Goal: Task Accomplishment & Management: Use online tool/utility

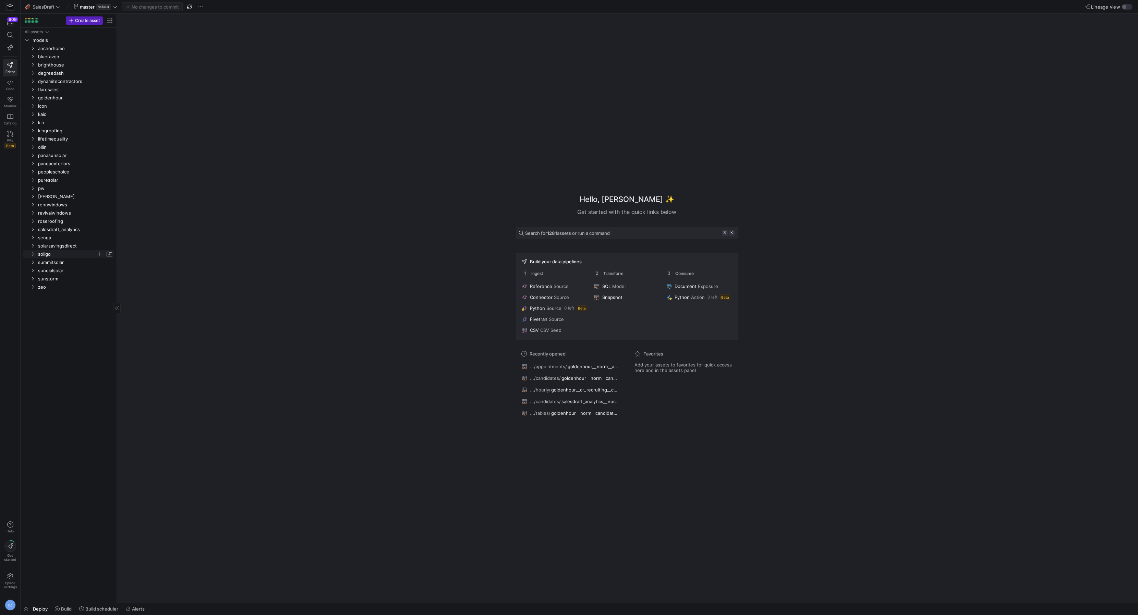
click at [49, 253] on span "soligo" at bounding box center [67, 254] width 58 height 8
click at [53, 263] on span "core" at bounding box center [70, 262] width 53 height 8
click at [56, 270] on span "recruiting" at bounding box center [72, 271] width 47 height 8
click at [60, 278] on span "hourly" at bounding box center [76, 279] width 42 height 8
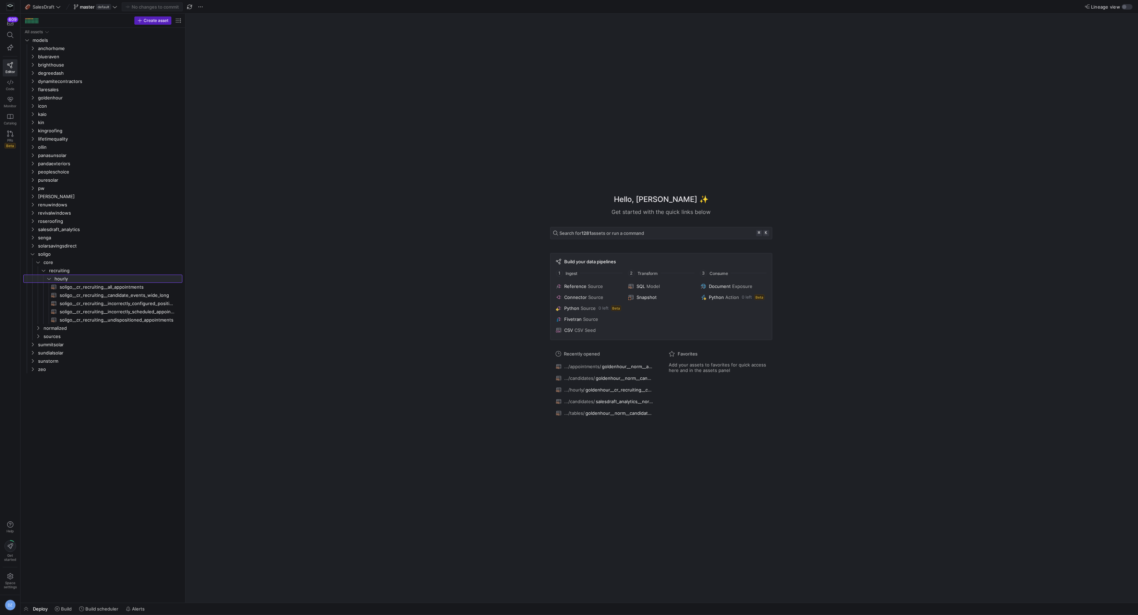
drag, startPoint x: 117, startPoint y: 295, endPoint x: 218, endPoint y: 300, distance: 102.0
click at [150, 295] on span "soligo__cr_recruiting__candidate_events_wide_long​​​​​​​​​​" at bounding box center [117, 295] width 115 height 8
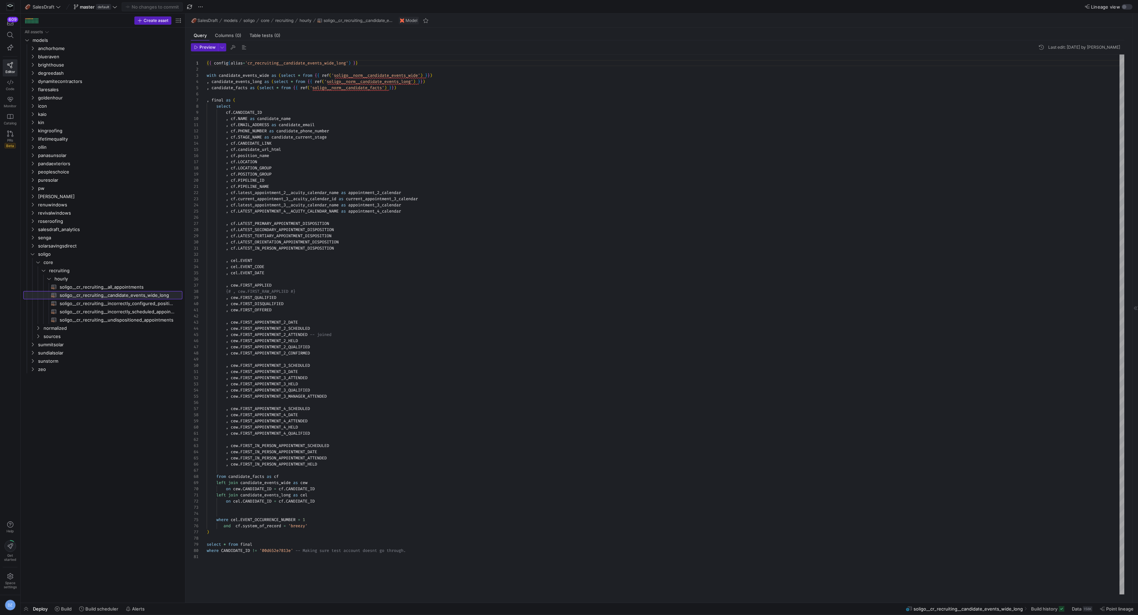
scroll to position [62, 0]
click at [352, 61] on div "{ { config ( alias = 'cr_recruiting__candidate_events_wide_long' ) } } with can…" at bounding box center [666, 325] width 918 height 540
type textarea "{{ config(alias='cr_recruiting__candidate_events_wide_long', mater) }} with can…"
click at [3, 81] on link "Code" at bounding box center [10, 84] width 15 height 17
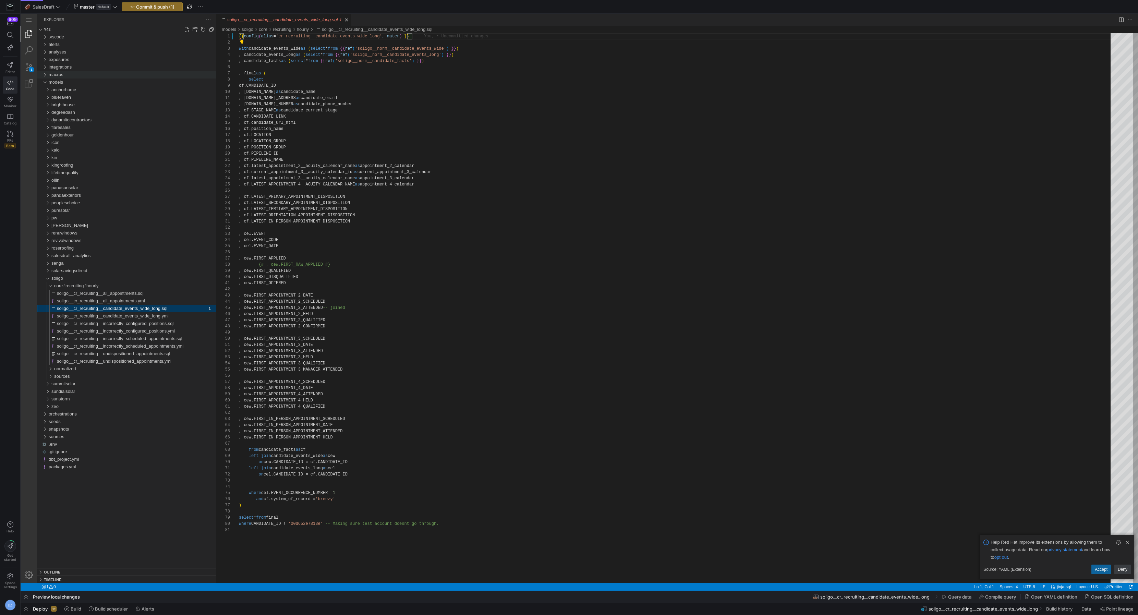
click at [99, 76] on div "macros" at bounding box center [133, 75] width 168 height 8
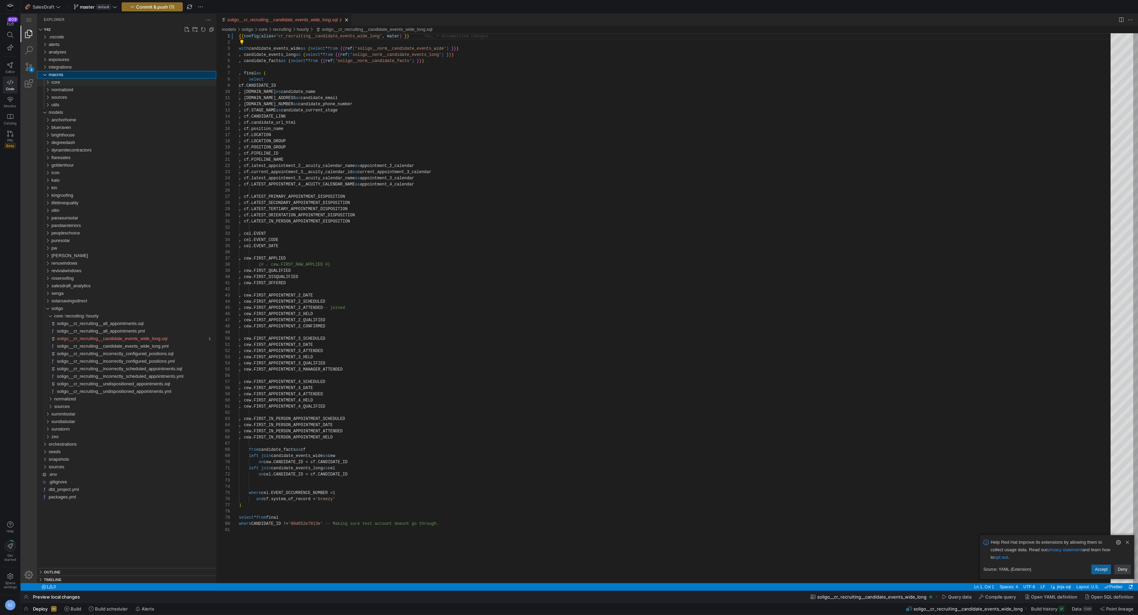
click at [84, 84] on div "core" at bounding box center [133, 82] width 165 height 8
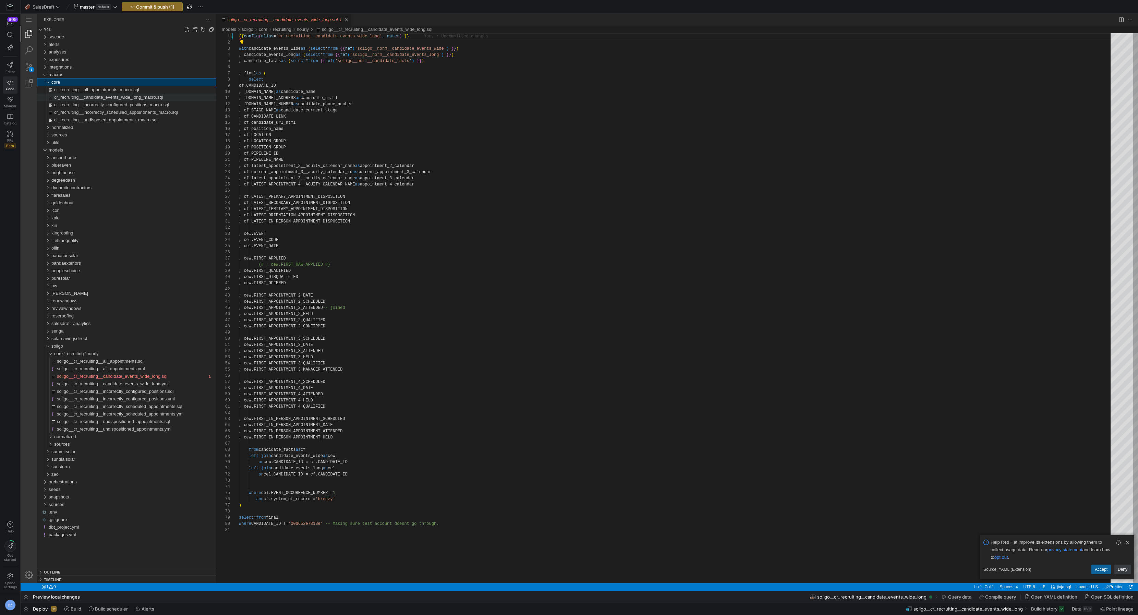
click at [87, 98] on span "cr_recruiting__candidate_events_wide_long_macro.sql" at bounding box center [108, 97] width 109 height 5
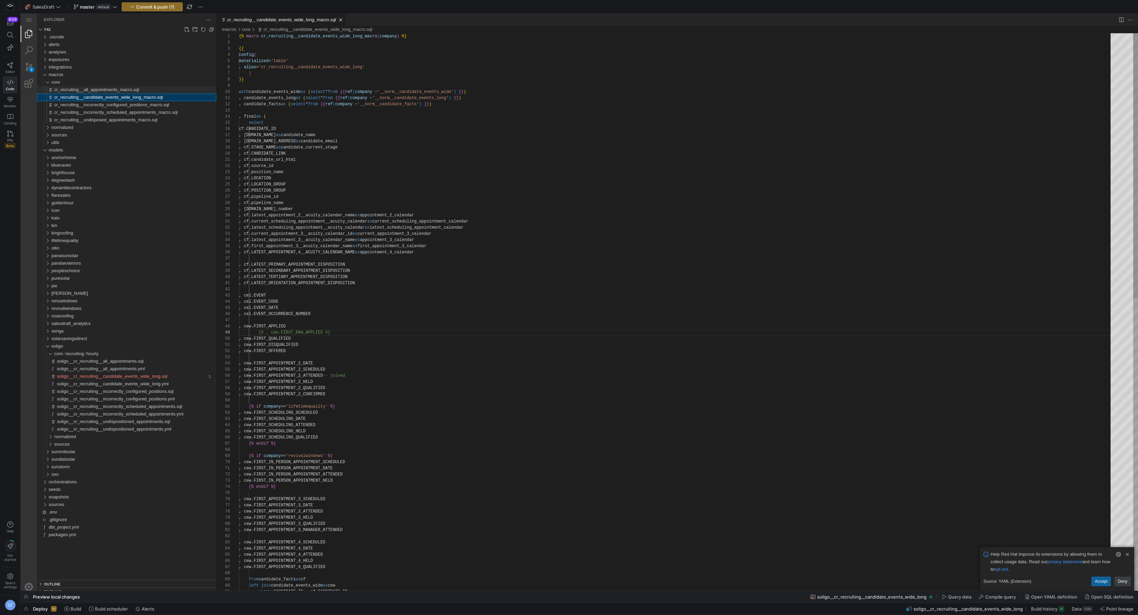
scroll to position [62, 92]
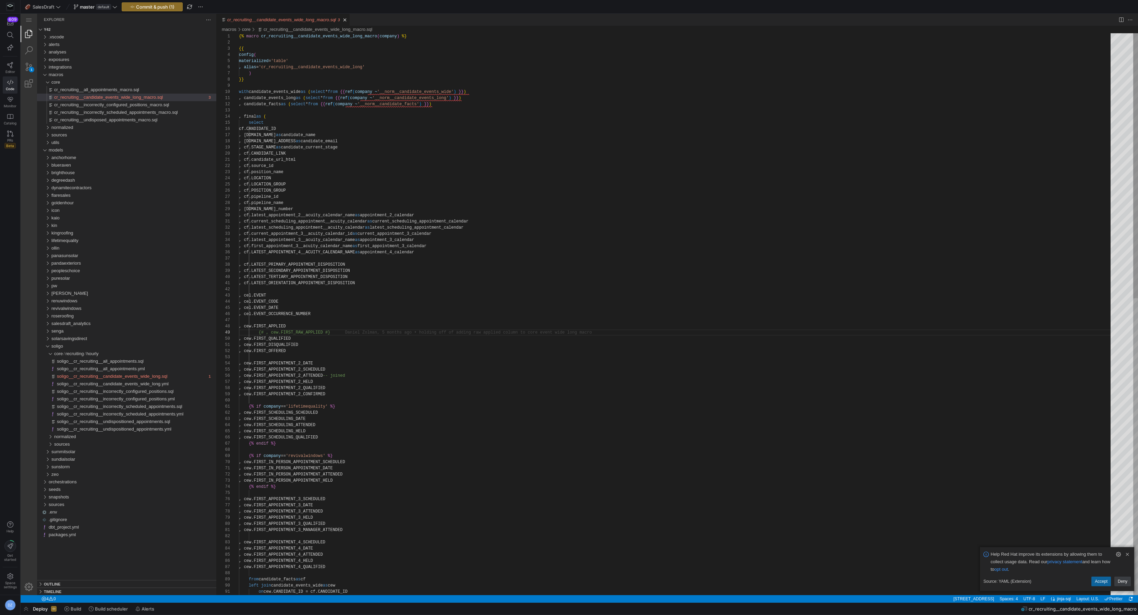
type textarea "{% macro cr_recruiting__candidate_events_wide_long_macro(company) %} {{ config(…"
drag, startPoint x: 259, startPoint y: 78, endPoint x: 231, endPoint y: 49, distance: 40.2
click at [99, 378] on span "soligo__cr_recruiting__candidate_events_wide_long.sql" at bounding box center [112, 376] width 110 height 5
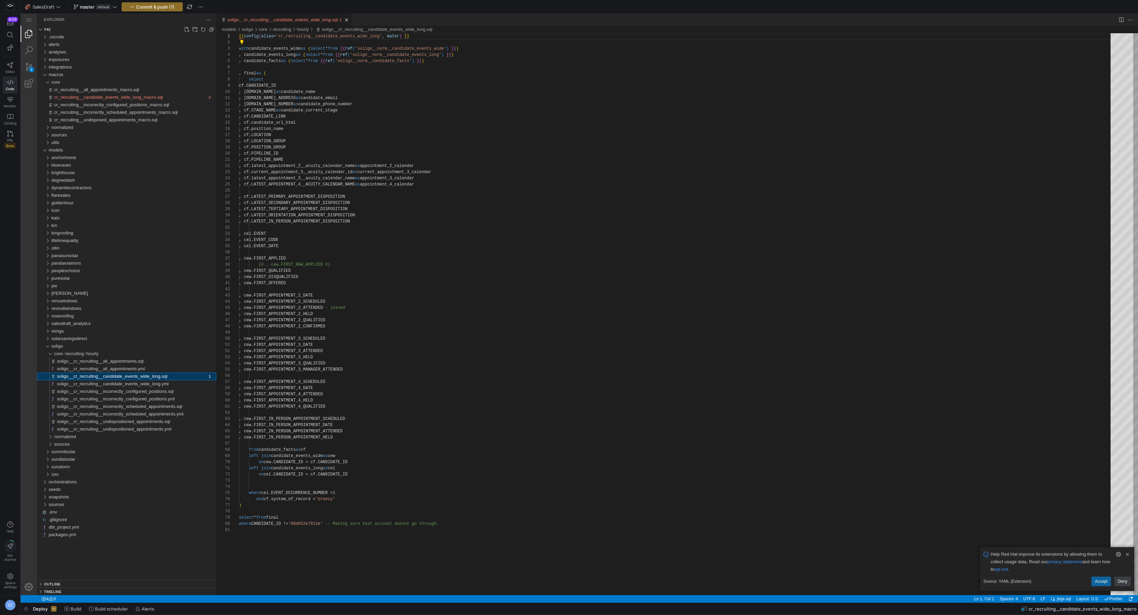
scroll to position [62, 0]
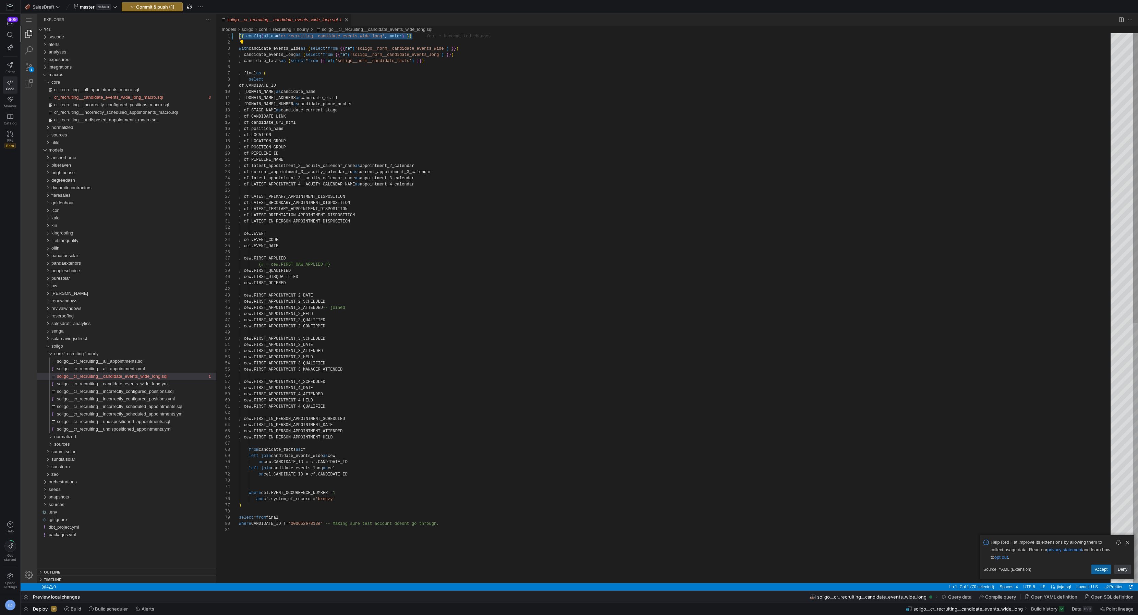
drag, startPoint x: 414, startPoint y: 36, endPoint x: 214, endPoint y: 34, distance: 200.2
paste textarea "config( materialized='table' , alias='cr_recruiting__candidate_events_wide_long…"
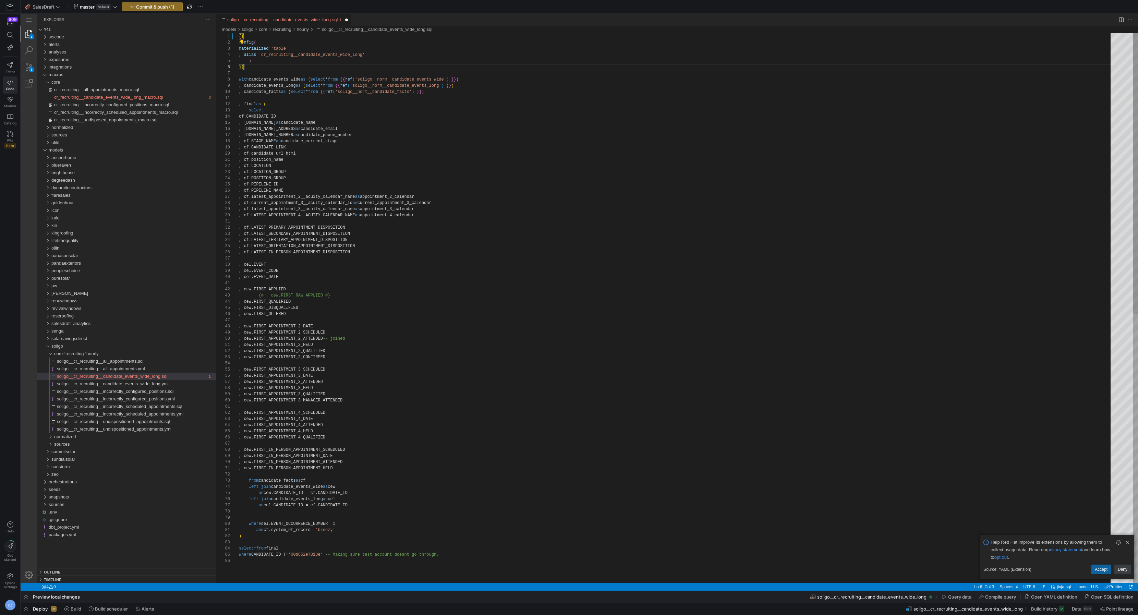
scroll to position [31, 4]
click at [304, 66] on div at bounding box center [569, 307] width 1138 height 615
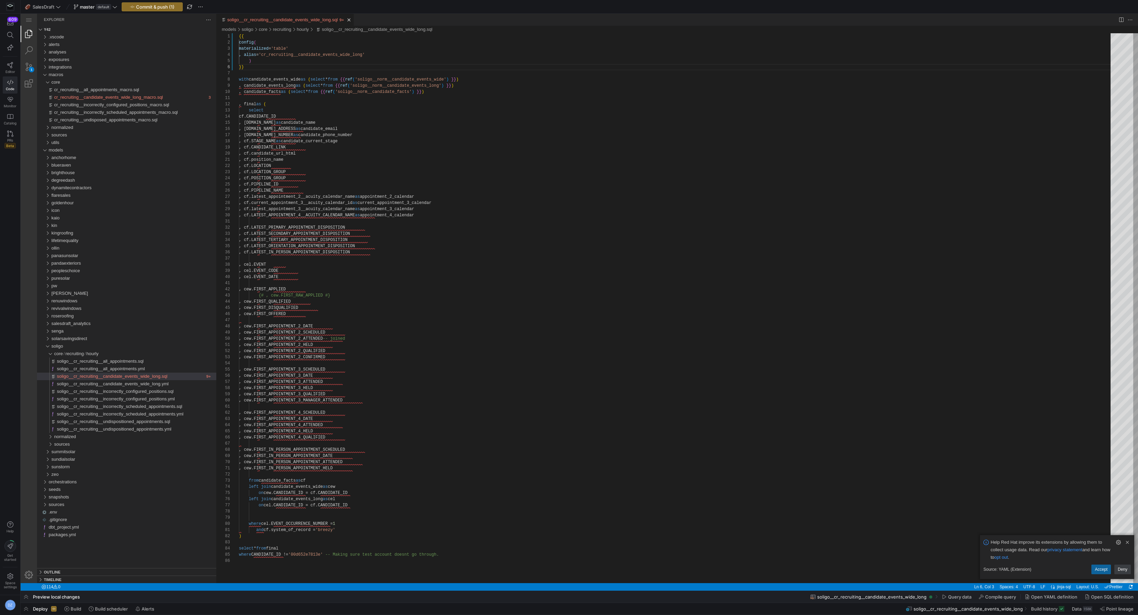
click at [317, 38] on div "{{ with candidate_events_wide as ( select * from {{ ref ( 'soligo__norm__candid…" at bounding box center [677, 570] width 876 height 1074
click at [315, 57] on div "{{ with candidate_events_wide as ( select * from {{ ref ( 'soligo__norm__candid…" at bounding box center [677, 570] width 876 height 1074
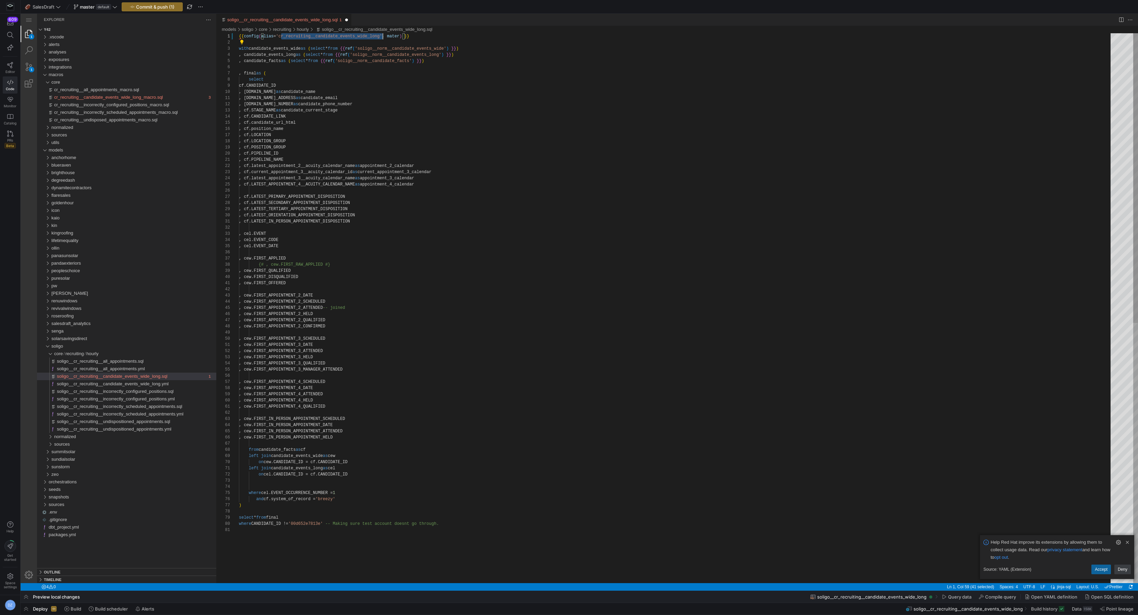
scroll to position [0, 143]
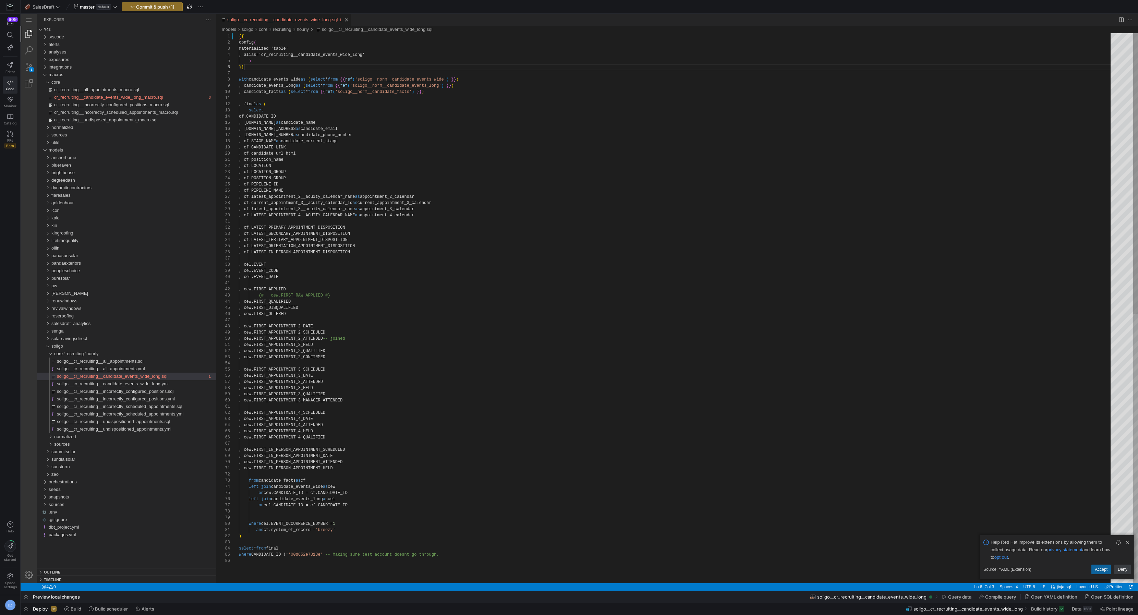
type textarea "{{ config( materialized='table' , alias='cr_recruiting__candidate_events_wide_l…"
click at [302, 55] on div "{{ with candidate_events_wide as ( select * from {{ ref ( 'soligo__norm__candid…" at bounding box center [677, 570] width 876 height 1074
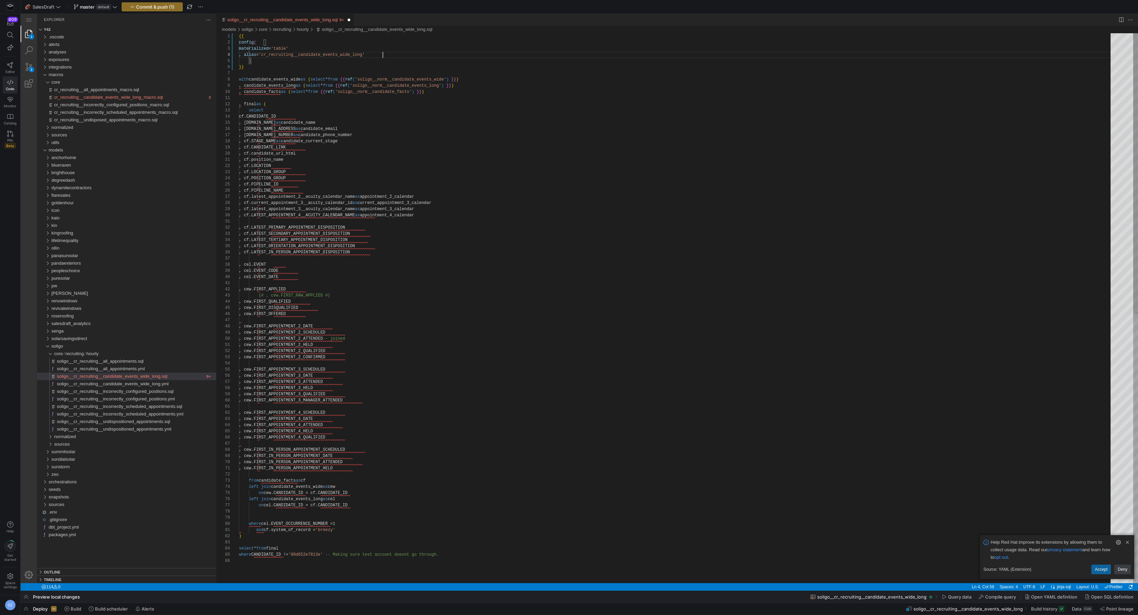
click at [319, 65] on div "{{ with candidate_events_wide as ( select * from {{ ref ( 'soligo__norm__candid…" at bounding box center [677, 570] width 876 height 1074
click at [154, 9] on span "Commit & push (1)" at bounding box center [155, 6] width 38 height 5
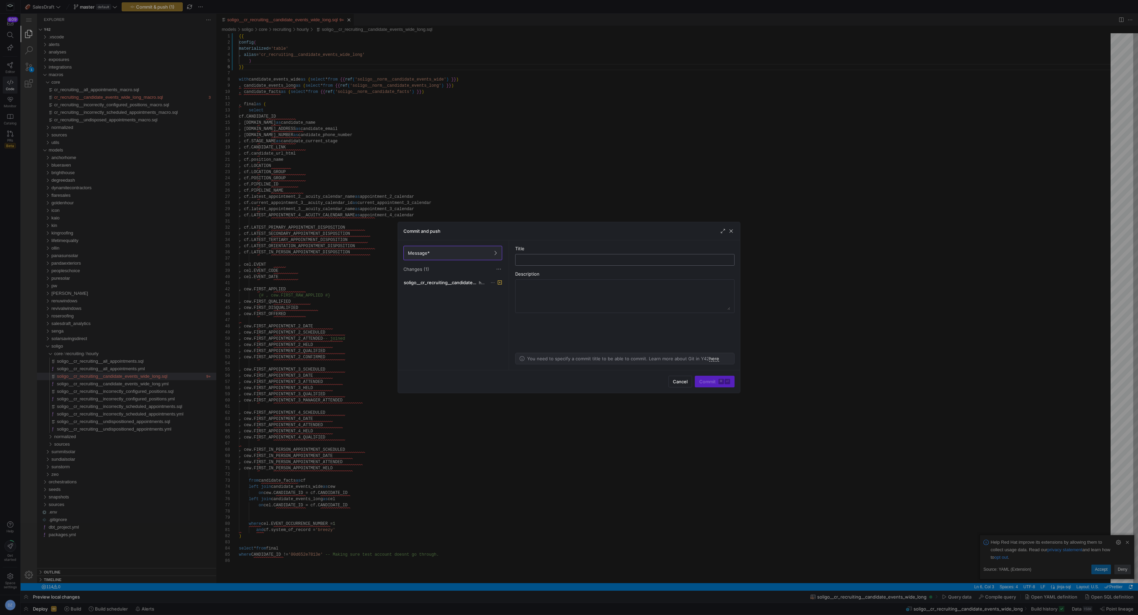
click at [542, 261] on input "text" at bounding box center [625, 259] width 208 height 5
type input "checkpoint"
click at [718, 386] on span "submit" at bounding box center [714, 381] width 39 height 11
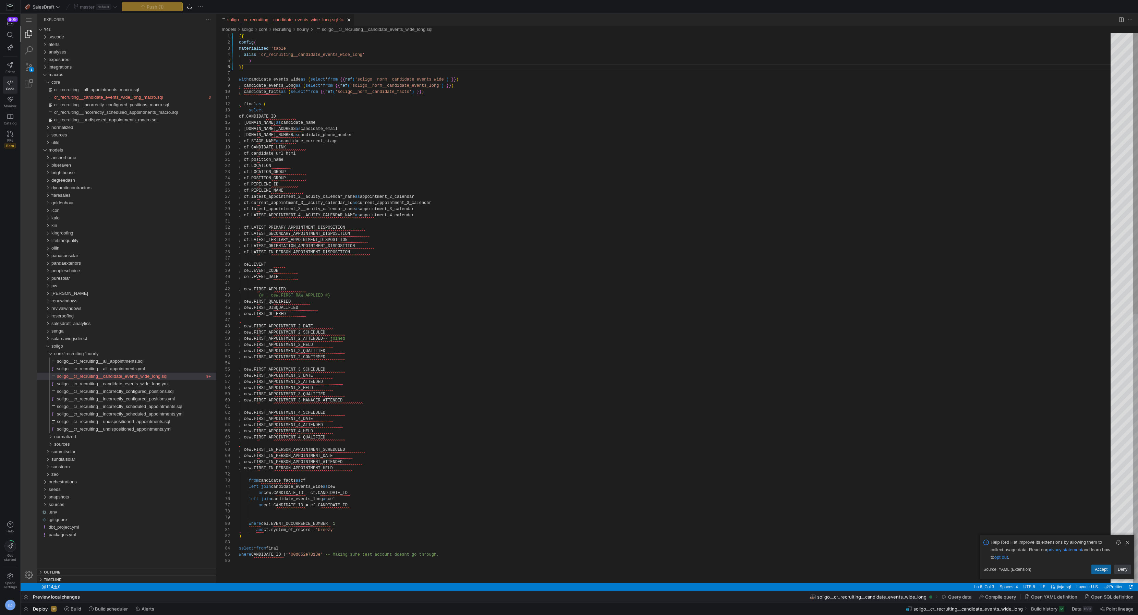
click at [512, 199] on div "{{ with candidate_events_wide as ( select * from {{ ref ( 'soligo__norm__candid…" at bounding box center [677, 570] width 876 height 1074
type textarea ", final as ( select cf.CANDIDATE_ID , [DOMAIN_NAME] as candidate_name , [DOMAIN…"
click at [427, 151] on div "{{ with candidate_events_wide as ( select * from {{ ref ( 'soligo__norm__candid…" at bounding box center [677, 570] width 876 height 1074
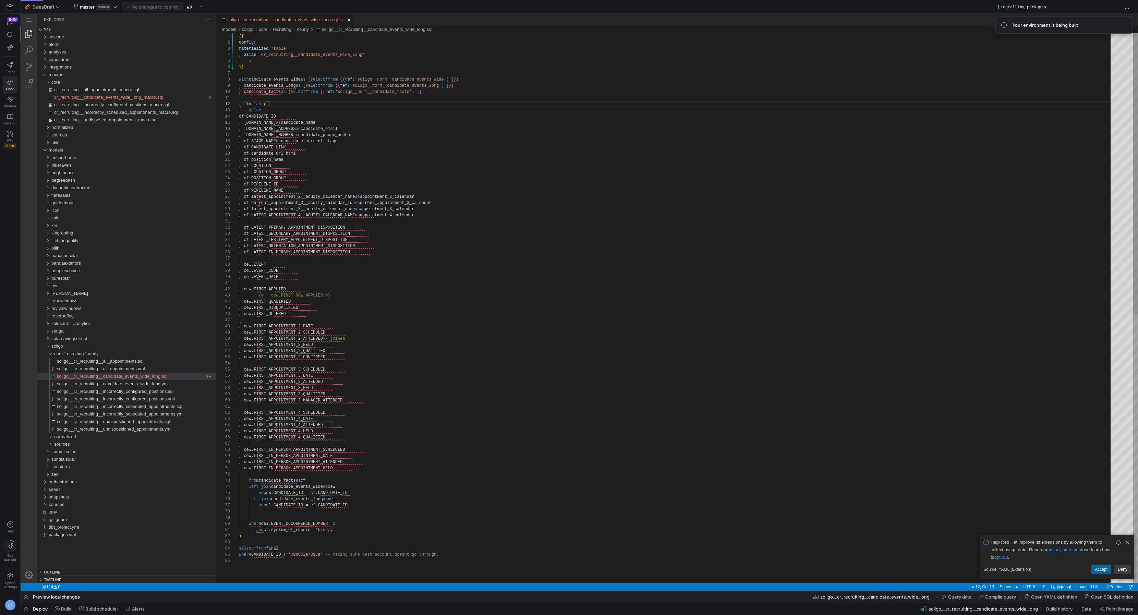
click at [326, 106] on div "{{ with candidate_events_wide as ( select * from {{ ref ( 'soligo__norm__candid…" at bounding box center [677, 570] width 876 height 1074
click at [71, 605] on span at bounding box center [63, 608] width 22 height 11
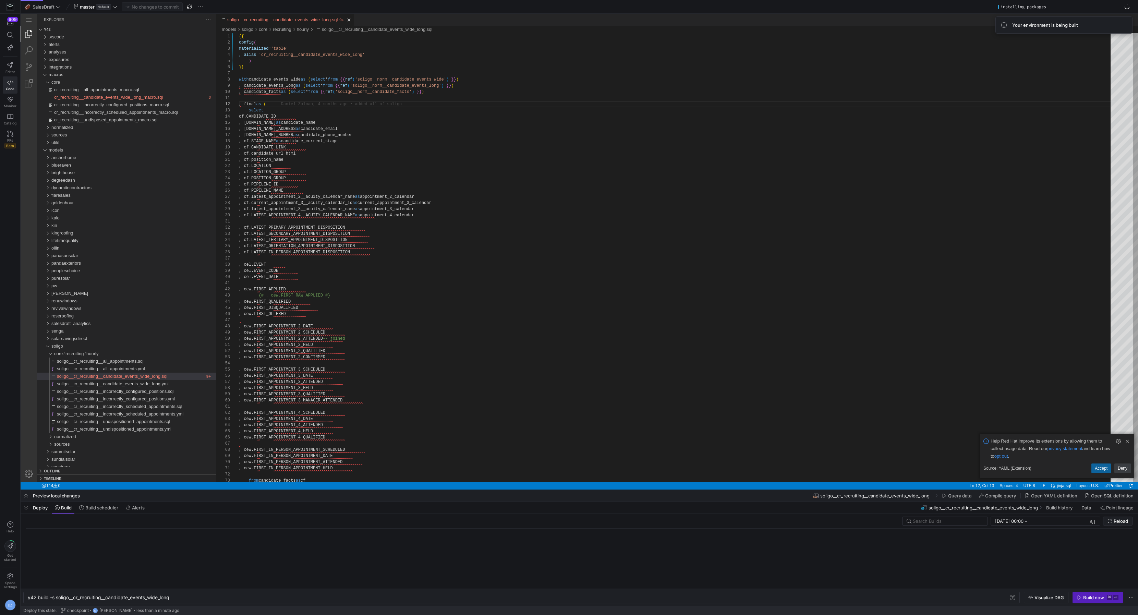
scroll to position [0, 143]
click at [1128, 440] on link "Clear Notification (⌘Backspace)" at bounding box center [1128, 441] width 8 height 8
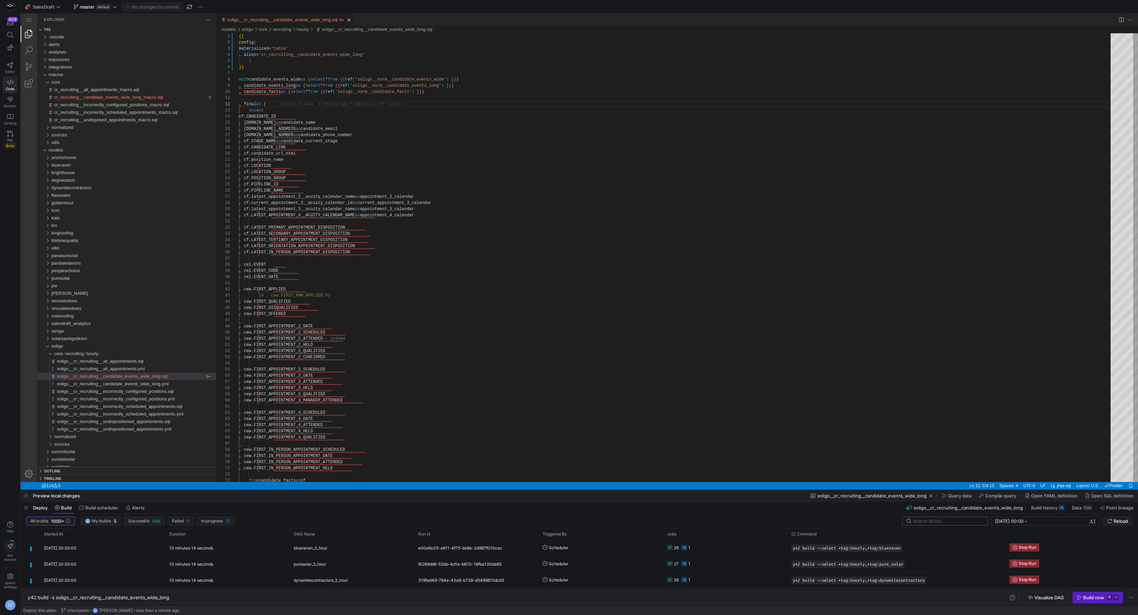
click at [933, 522] on input "text" at bounding box center [947, 520] width 69 height 5
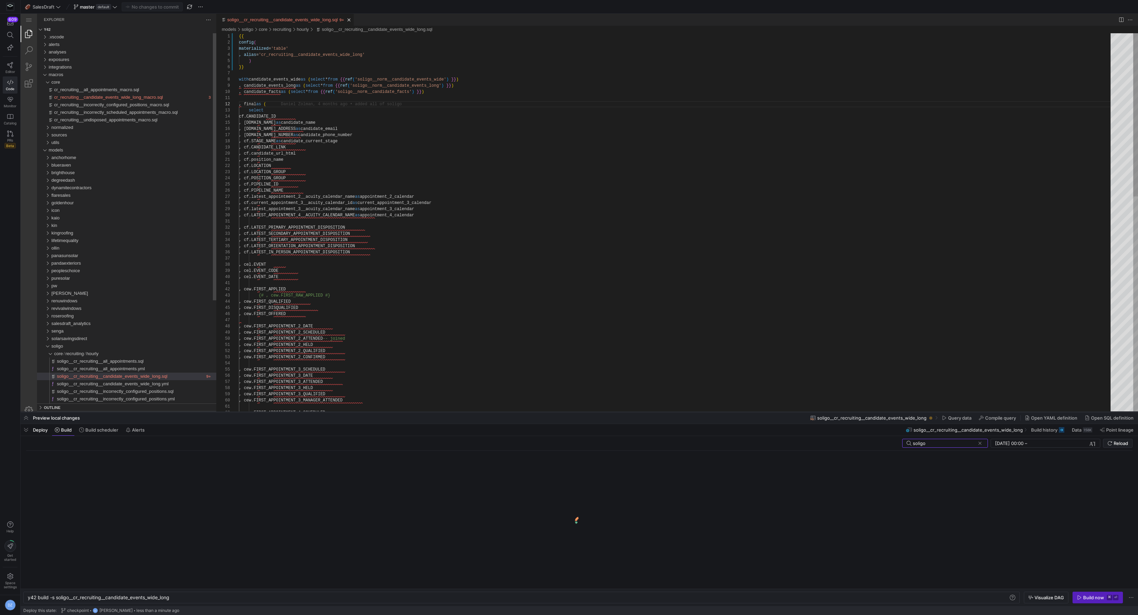
drag, startPoint x: 880, startPoint y: 489, endPoint x: 887, endPoint y: 411, distance: 78.1
click at [887, 411] on div at bounding box center [579, 412] width 1117 height 3
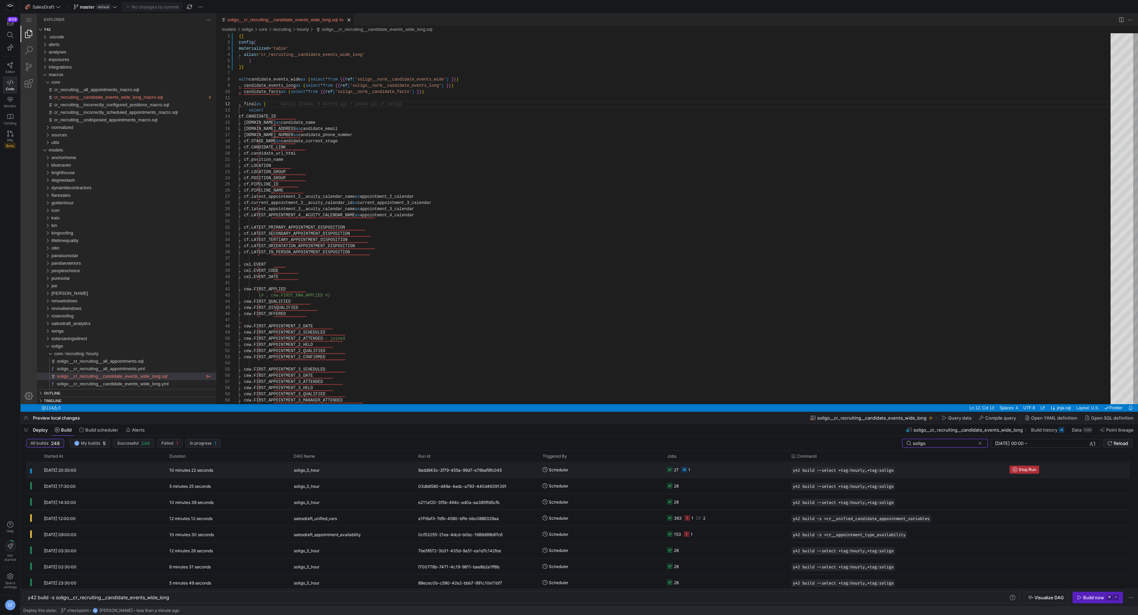
type input "soligo"
click at [1023, 468] on span "Stop Run" at bounding box center [1027, 469] width 17 height 5
click at [1084, 601] on span "button" at bounding box center [1098, 597] width 50 height 11
click at [1113, 444] on span "Reload" at bounding box center [1118, 442] width 21 height 5
click at [430, 273] on div "{{ with candidate_events_wide as ( select * from {{ ref ( 'soligo__norm__candid…" at bounding box center [677, 480] width 876 height 895
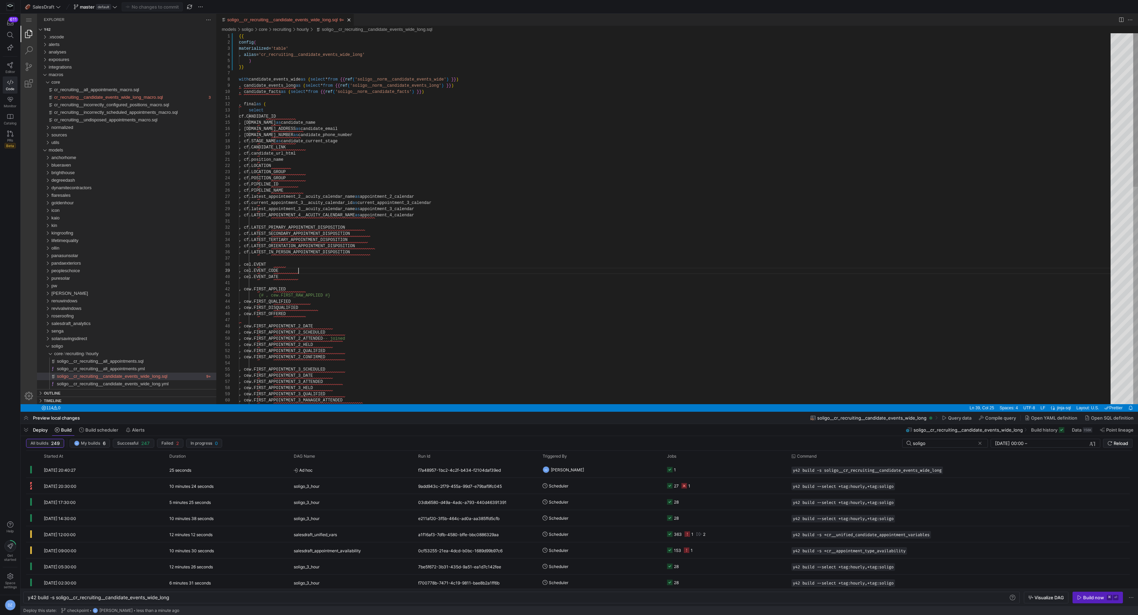
scroll to position [49, 59]
click at [351, 54] on div "{{ with candidate_events_wide as ( select * from {{ ref ( 'soligo__norm__candid…" at bounding box center [677, 480] width 876 height 895
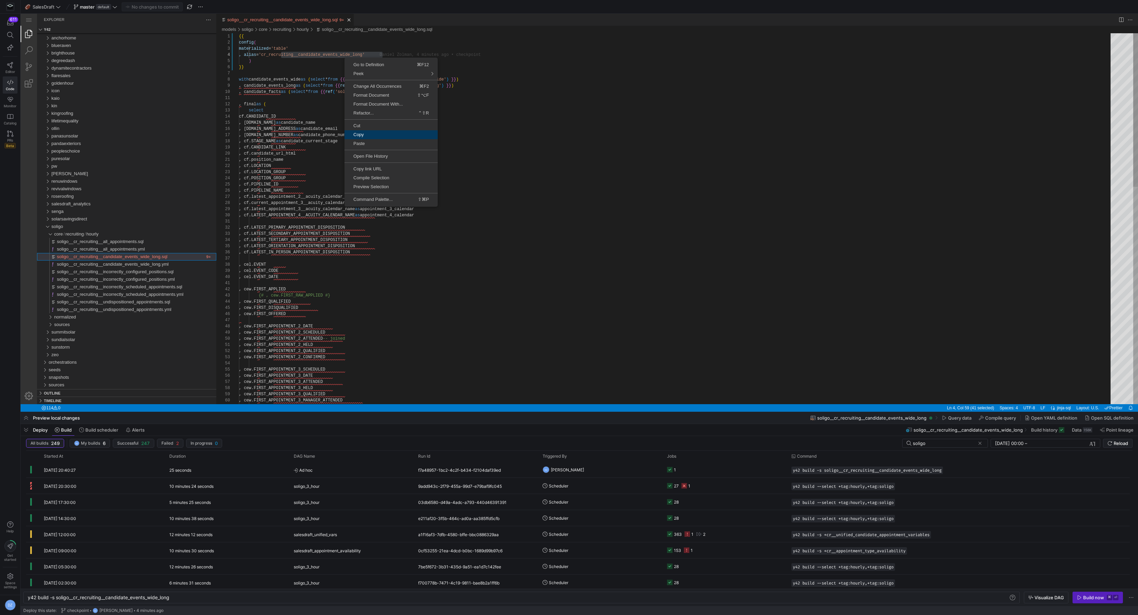
click at [369, 134] on span "Copy" at bounding box center [390, 134] width 93 height 4
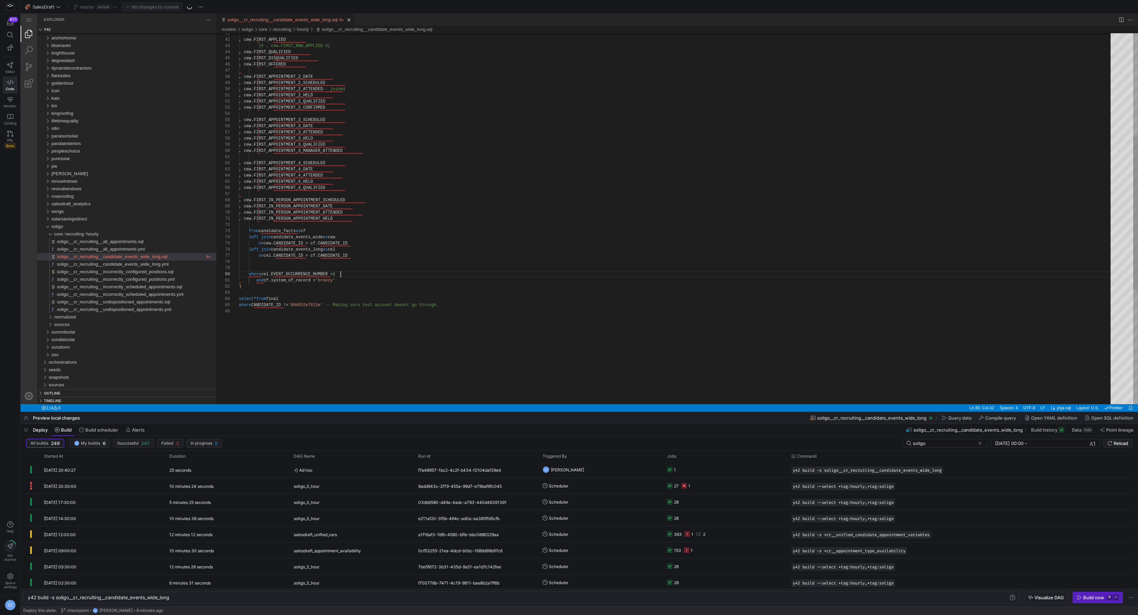
click at [353, 274] on div "where CANDIDATE_ID != '00d652e7813e' -- Making sure test account doesnt go thro…" at bounding box center [677, 231] width 876 height 895
click at [354, 280] on div "where CANDIDATE_ID != '00d652e7813e' -- Making sure test account doesnt go thro…" at bounding box center [677, 231] width 876 height 895
click at [345, 291] on div "where CANDIDATE_ID != '00d652e7813e' -- Making sure test account doesnt go thro…" at bounding box center [677, 231] width 876 height 895
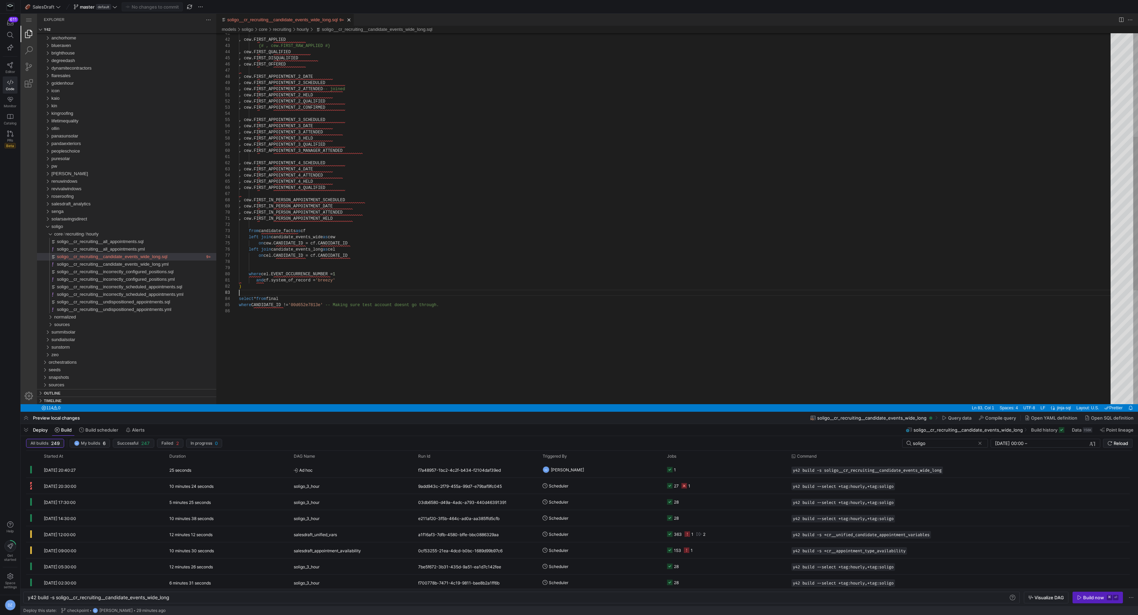
scroll to position [12, 0]
click at [420, 278] on div "where CANDIDATE_ID != '00d652e7813e' -- Making sure test account doesnt go thro…" at bounding box center [677, 231] width 876 height 895
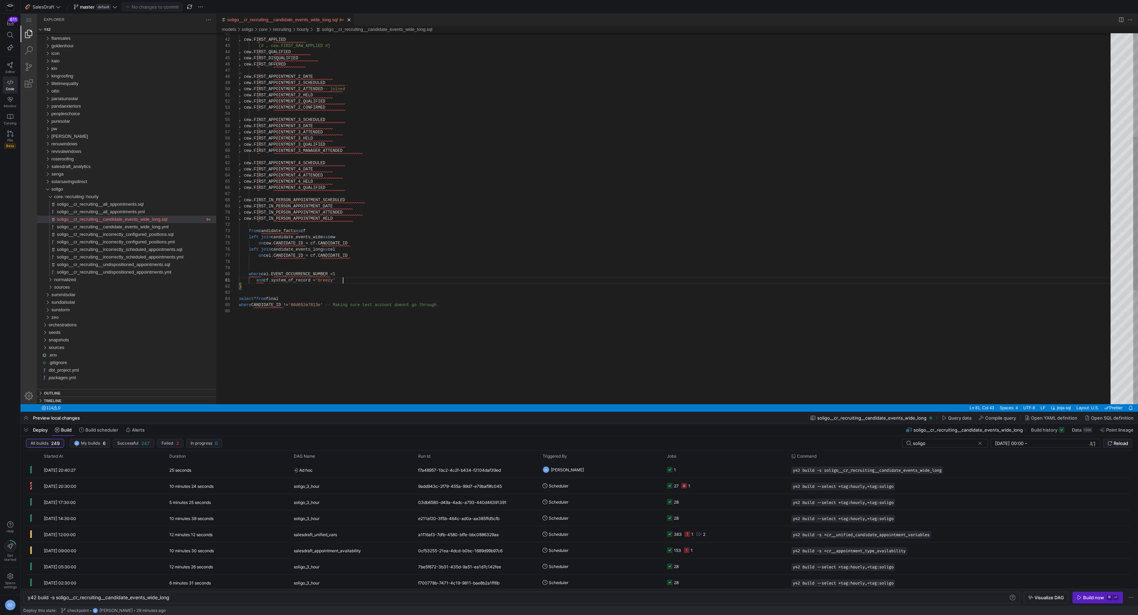
click at [336, 345] on div "where CANDIDATE_ID != '00d652e7813e' -- Making sure test account doesnt go thro…" at bounding box center [677, 231] width 876 height 895
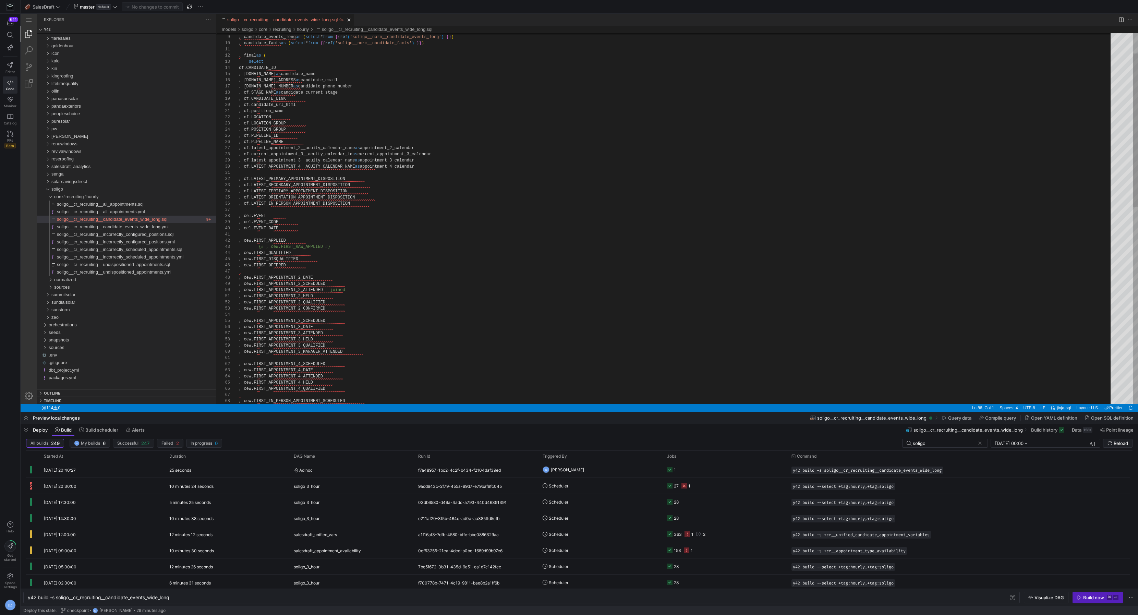
type textarea ", cf.LATEST_PRIMARY_APPOINTMENT_DISPOSITION , cf.LATEST_SECONDARY_APPOINTMENT_D…"
click at [437, 206] on div ", cew.FIRST_APPOINTMENT_3_ATTENDED , cew.FIRST_APPOINTMENT_3_HELD , cew.FIRST_A…" at bounding box center [677, 432] width 876 height 895
click at [95, 280] on div "normalized" at bounding box center [135, 283] width 162 height 8
click at [97, 294] on div "candidates" at bounding box center [136, 298] width 159 height 8
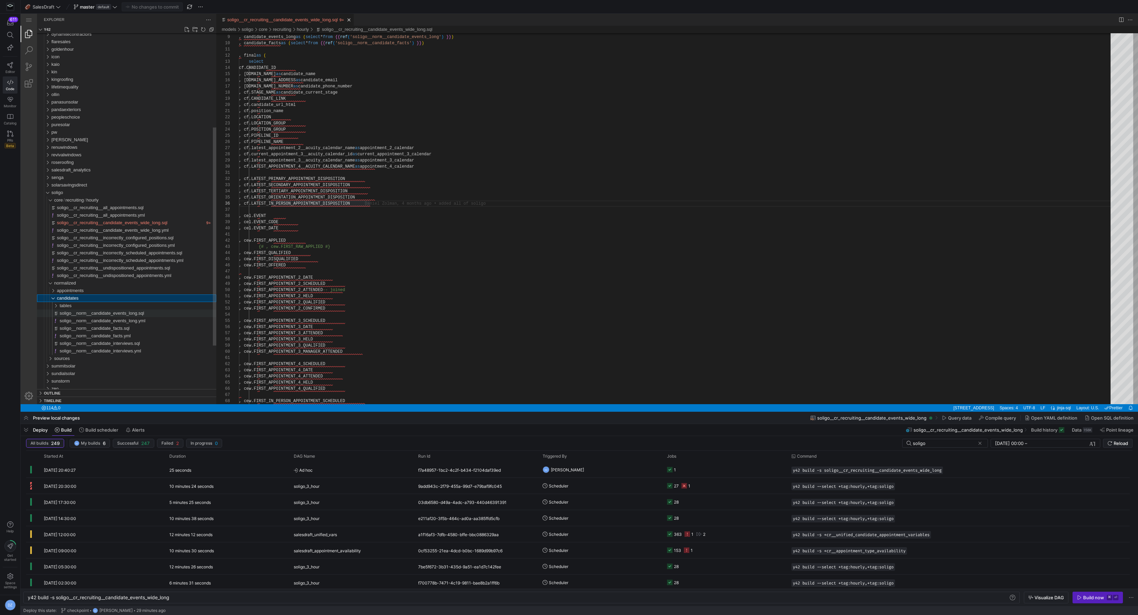
click at [96, 311] on span "soligo__norm__candidate_events_long.sql" at bounding box center [102, 313] width 84 height 5
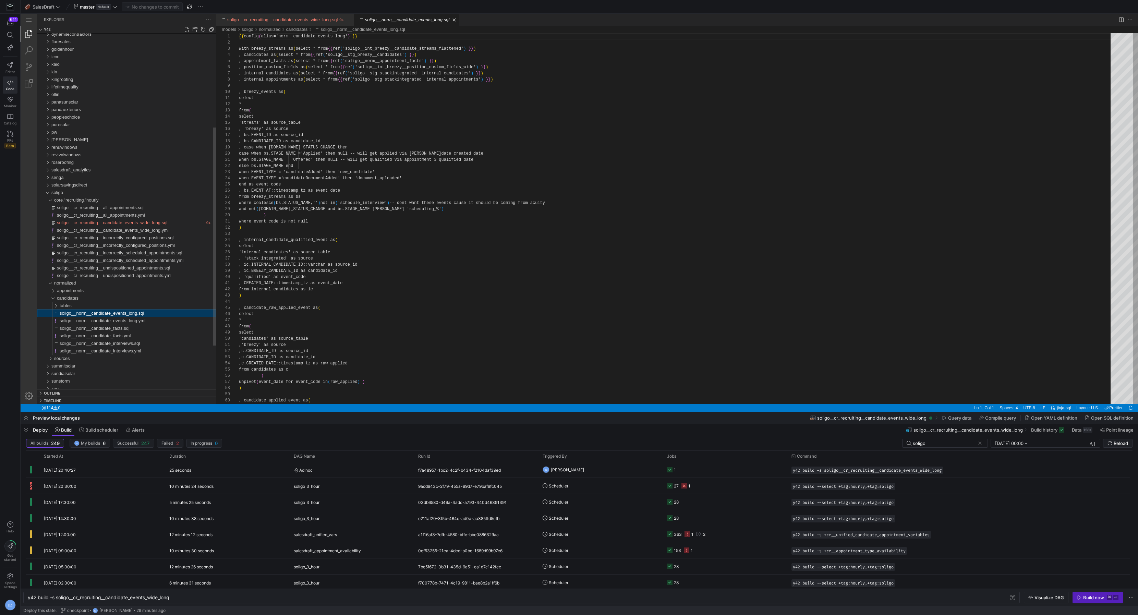
type textarea "y42 build -s soligo__norm__candidate_events_long"
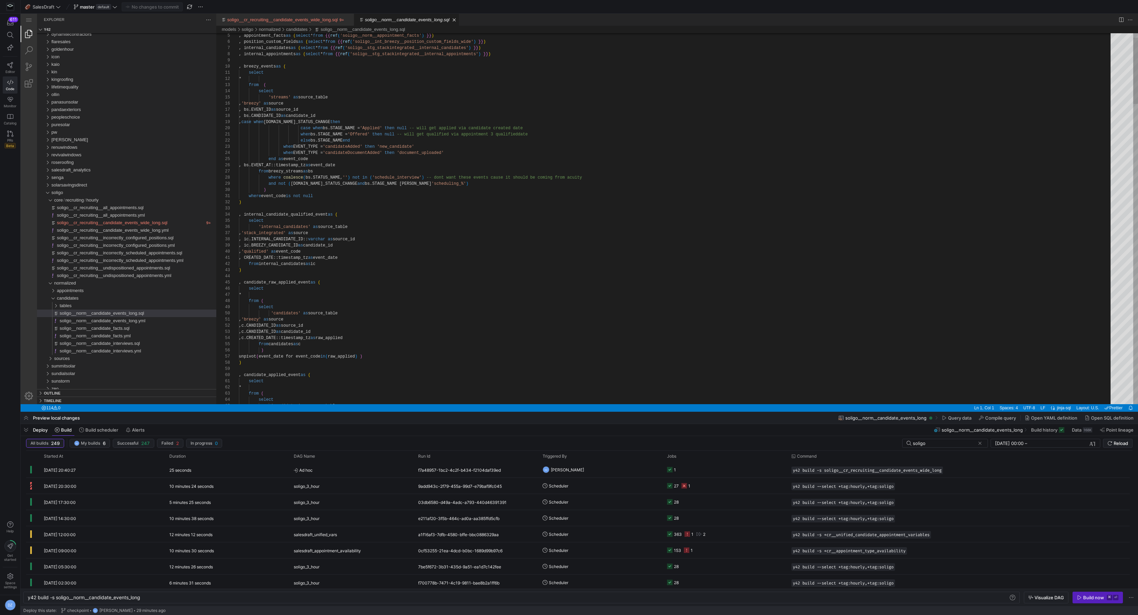
type textarea "left join internal_candidates as ic on c.CANDIDATE_ID = ic.breezy_candidate_id …"
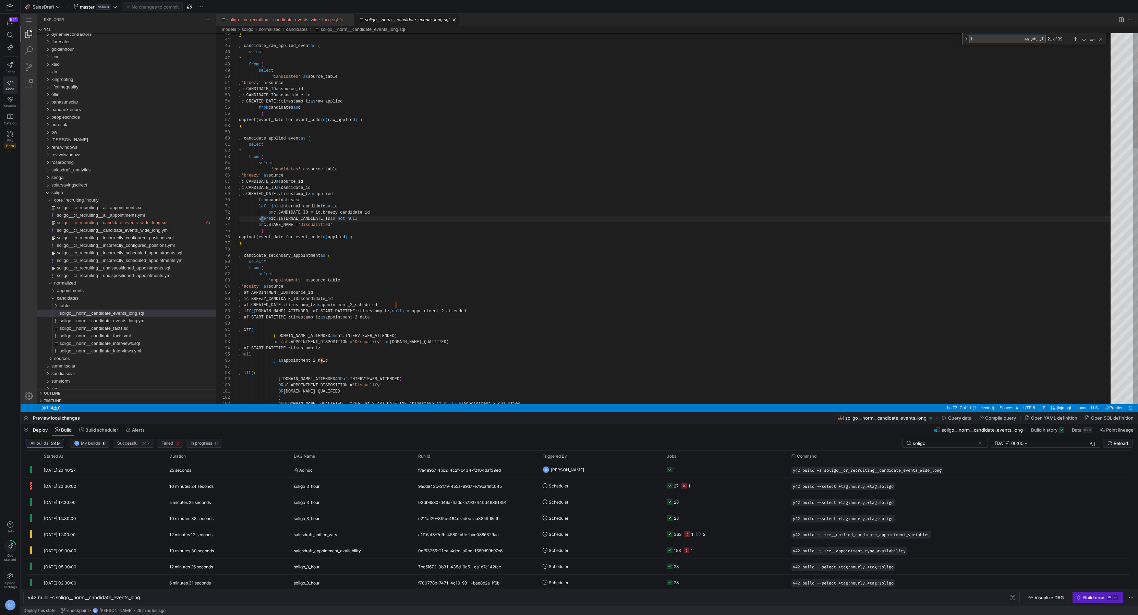
type textarea "he"
type textarea ", iff( ([DOMAIN_NAME]_ATTENDED and af.INTERVIEWER_ATTENDED) or (af.APPOINTMENT_…"
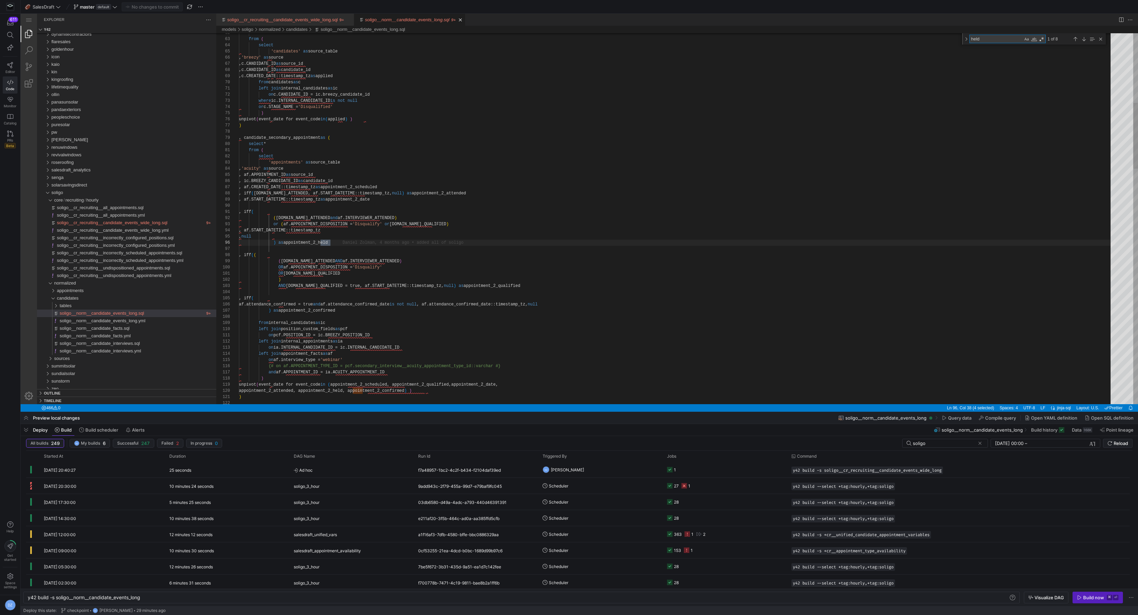
type textarea "held"
type textarea "on pcf.POSITION_ID = ic.BREEZY_POSITION_ID left join internal_appointments as i…"
